Goal: Information Seeking & Learning: Get advice/opinions

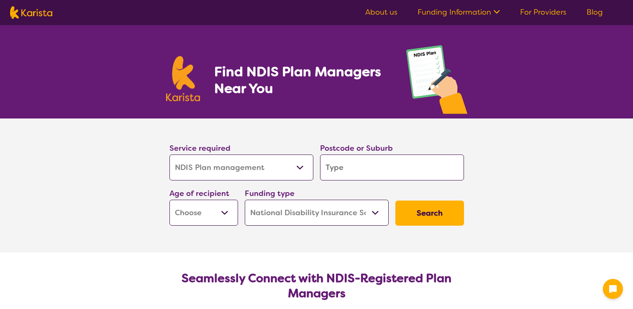
select select "NDIS Plan management"
select select "NDIS"
select select "NDIS Plan management"
select select "NDIS"
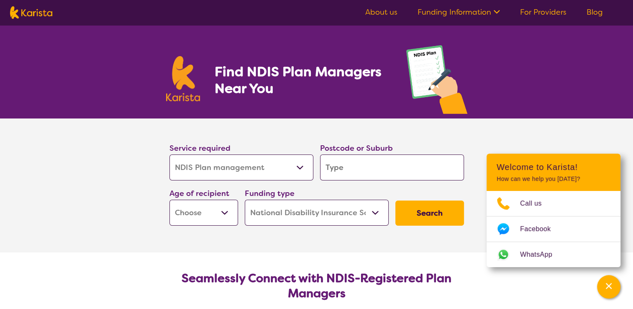
click at [355, 162] on input "search" at bounding box center [392, 167] width 144 height 26
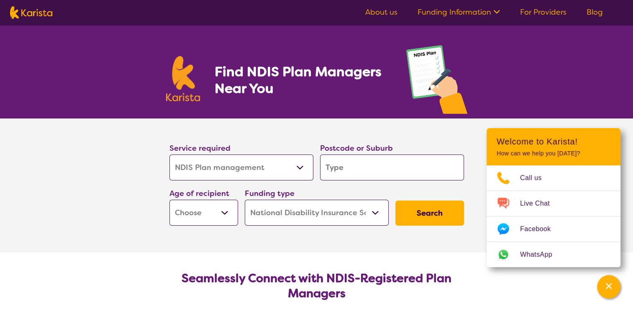
click at [224, 212] on select "Early Childhood - 0 to 9 Child - 10 to 11 Adolescent - 12 to 17 Adult - 18 to 6…" at bounding box center [203, 213] width 69 height 26
select select "AD"
click at [169, 200] on select "Early Childhood - 0 to 9 Child - 10 to 11 Adolescent - 12 to 17 Adult - 18 to 6…" at bounding box center [203, 213] width 69 height 26
select select "AD"
click at [429, 215] on button "Search" at bounding box center [429, 212] width 69 height 25
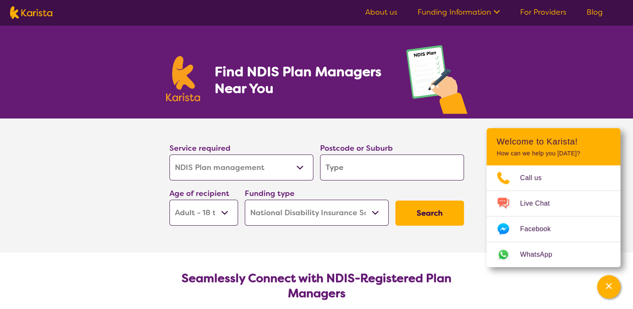
click at [373, 168] on input "search" at bounding box center [392, 167] width 144 height 26
type input "6"
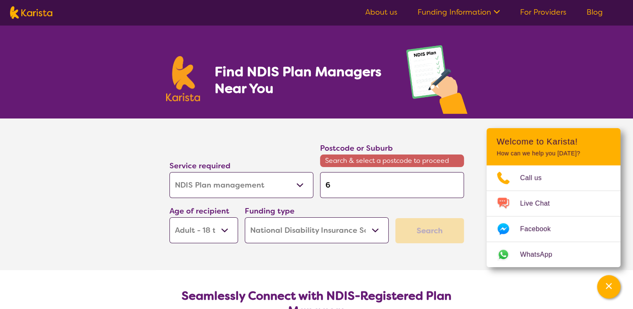
type input "60"
type input "603"
type input "6036"
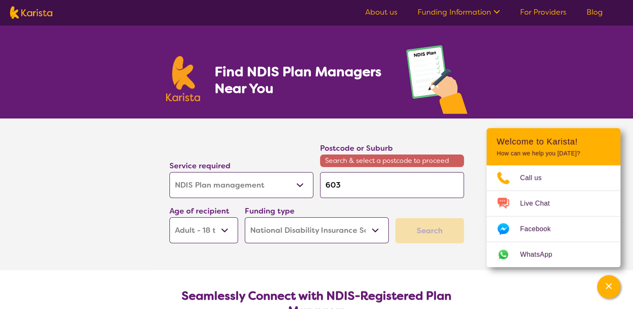
type input "6036"
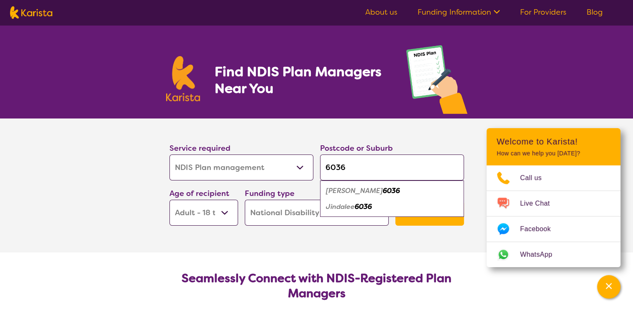
type input "6036"
click at [360, 203] on em "6036" at bounding box center [363, 206] width 17 height 9
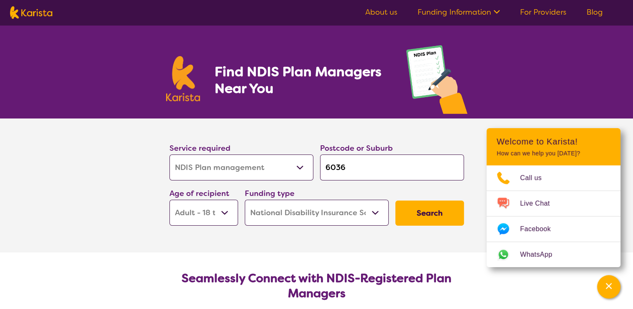
click at [418, 217] on button "Search" at bounding box center [429, 212] width 69 height 25
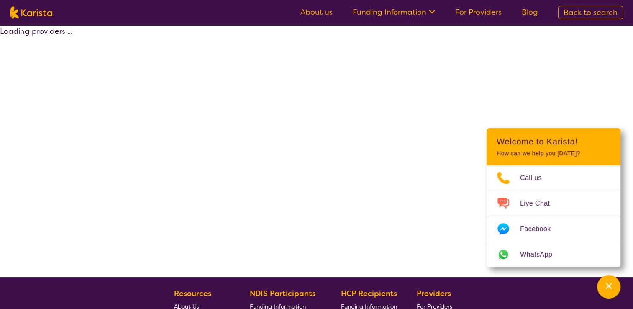
select select "by_score"
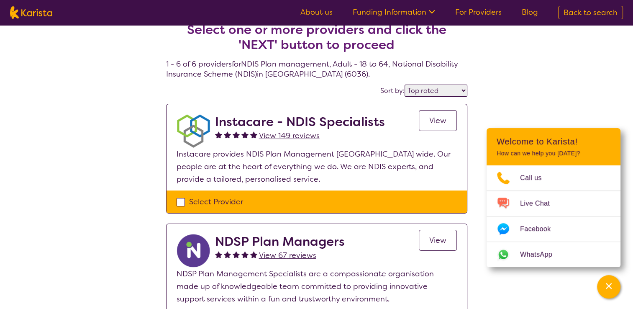
scroll to position [11, 0]
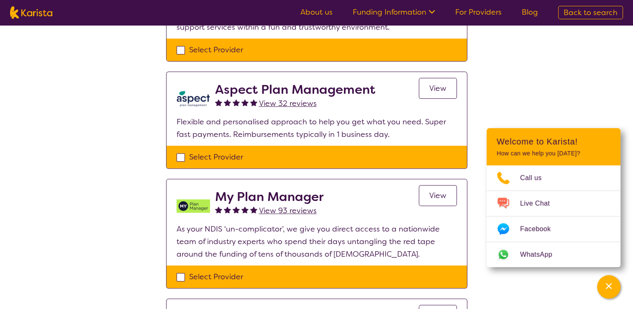
scroll to position [286, 0]
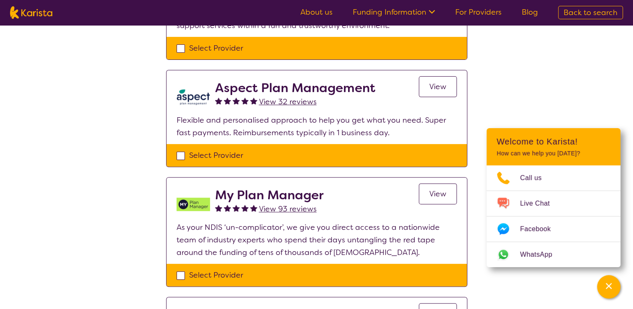
click at [230, 199] on h2 "My Plan Manager" at bounding box center [269, 194] width 109 height 15
click at [441, 200] on link "View" at bounding box center [438, 193] width 38 height 21
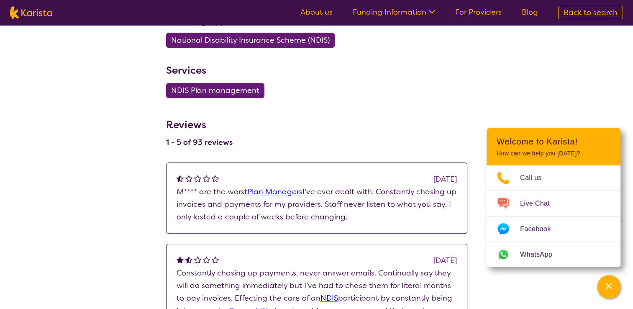
scroll to position [454, 0]
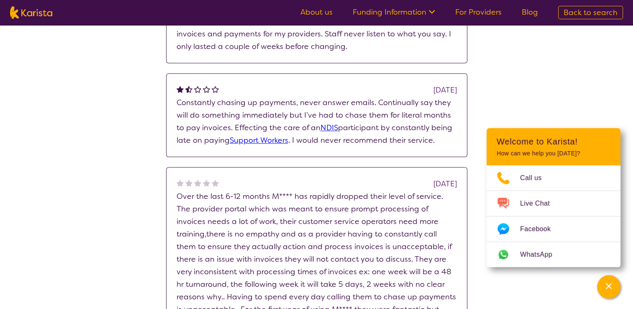
scroll to position [286, 0]
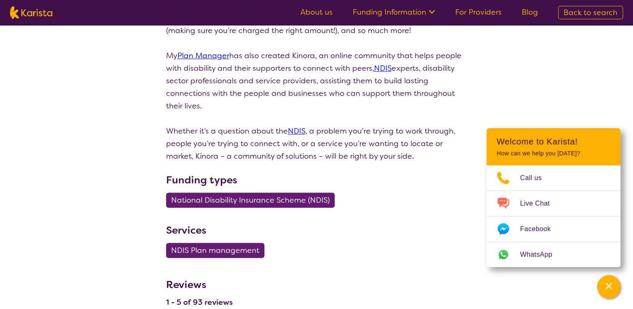
select select "by_score"
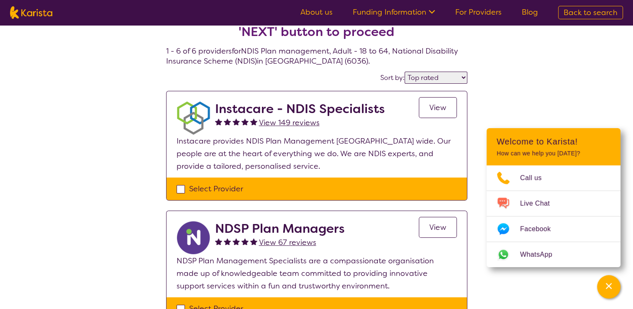
scroll to position [0, 0]
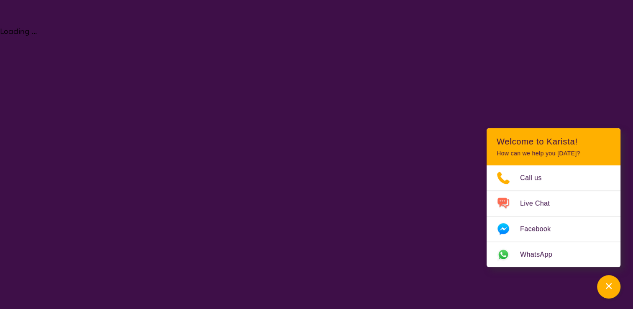
select select "NDIS Plan management"
select select "AD"
select select "NDIS"
select select "NDIS Plan management"
select select "AD"
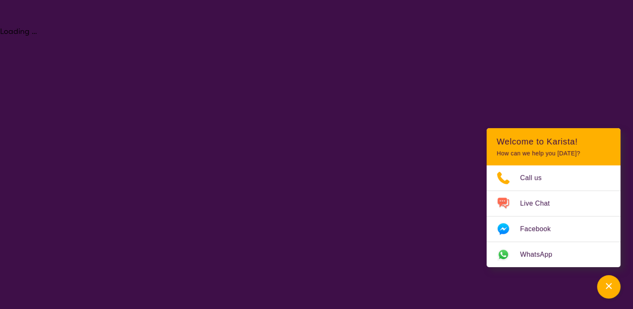
select select "NDIS"
